Goal: Find specific page/section: Find specific page/section

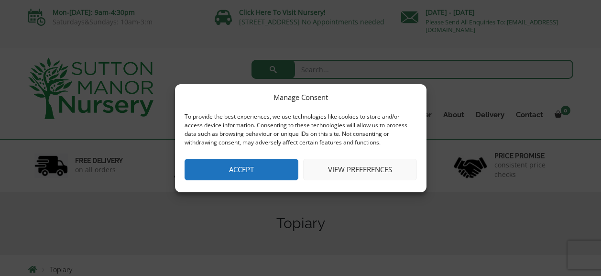
click at [251, 171] on button "Accept" at bounding box center [242, 170] width 114 height 22
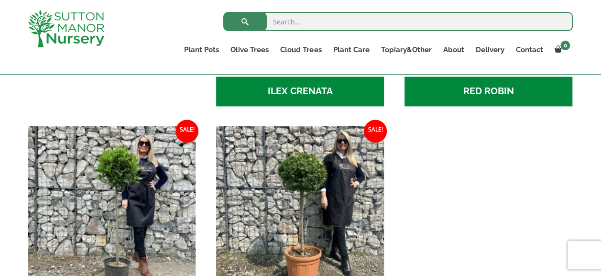
scroll to position [543, 0]
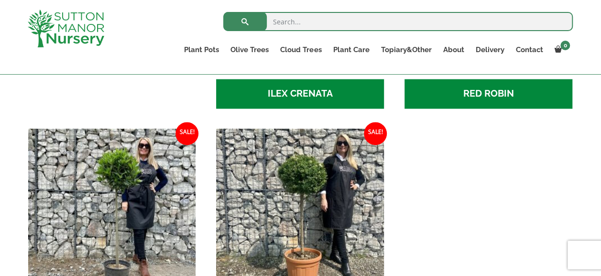
drag, startPoint x: 605, startPoint y: 121, endPoint x: 369, endPoint y: 98, distance: 237.3
click at [369, 98] on ul "Castlewellan (1) ILEX CRENATA (4) RED [PERSON_NAME] (3) Sale! £ 175.95 Original…" at bounding box center [300, 145] width 545 height 466
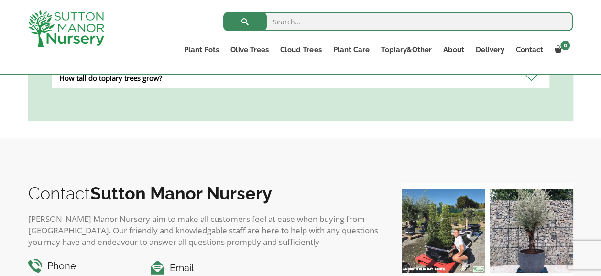
scroll to position [1011, 0]
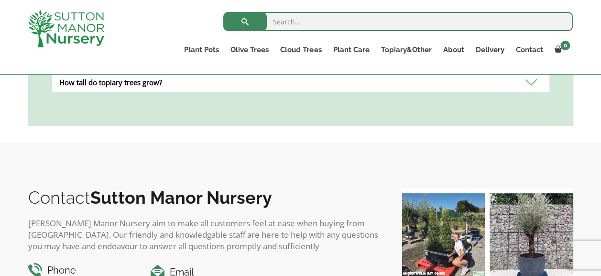
click at [330, 22] on input "search" at bounding box center [397, 21] width 349 height 19
type input "where is [PERSON_NAME] manor nursery"
click at [223, 12] on button "submit" at bounding box center [245, 21] width 44 height 19
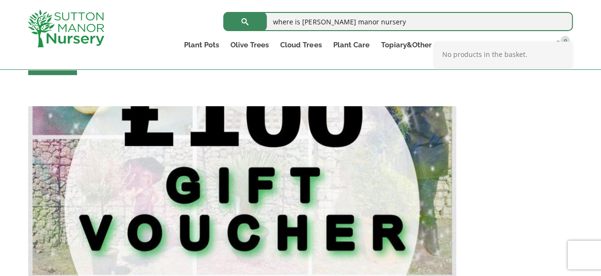
scroll to position [594, 0]
